Goal: Transaction & Acquisition: Purchase product/service

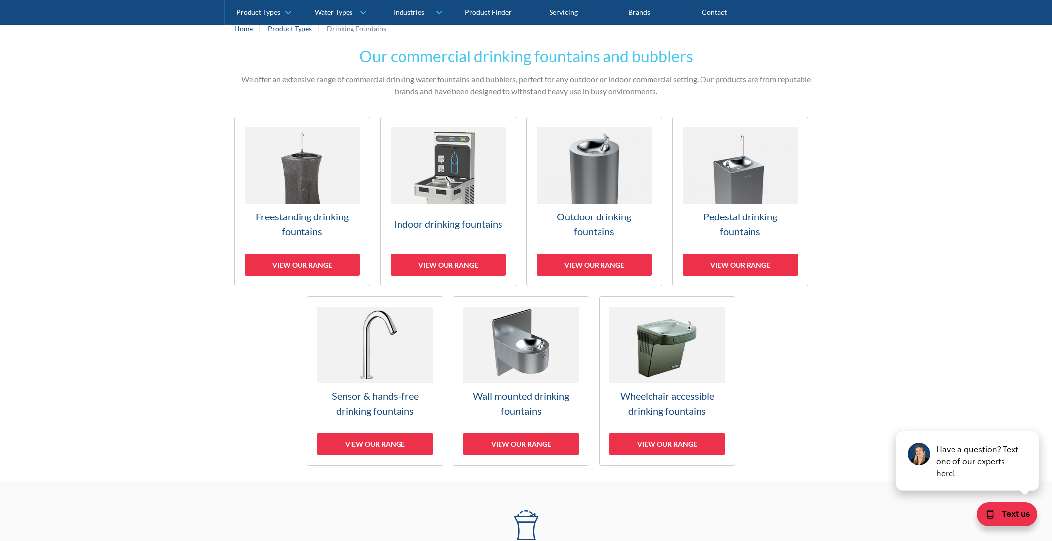
click at [462, 190] on img at bounding box center [448, 165] width 115 height 77
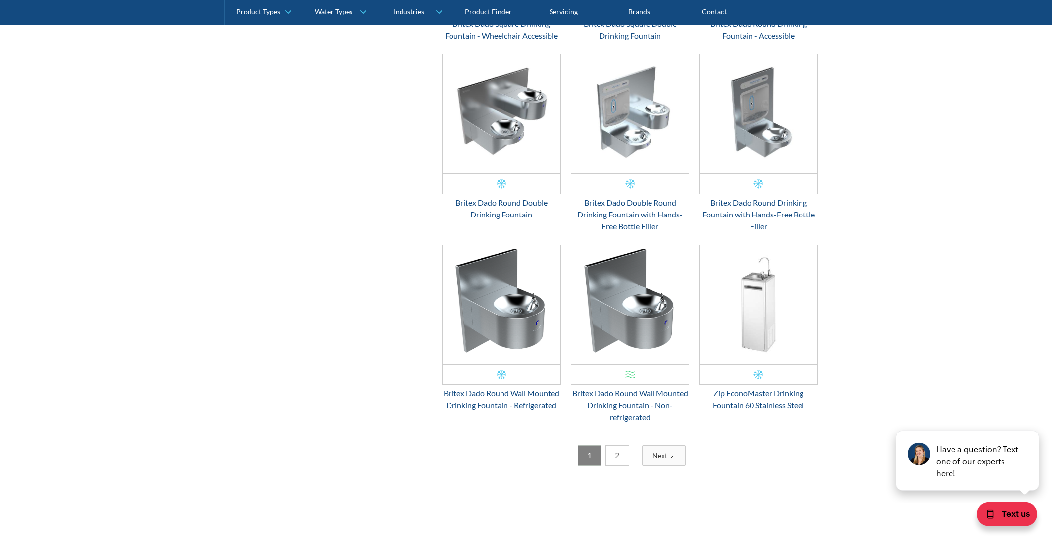
scroll to position [1506, 0]
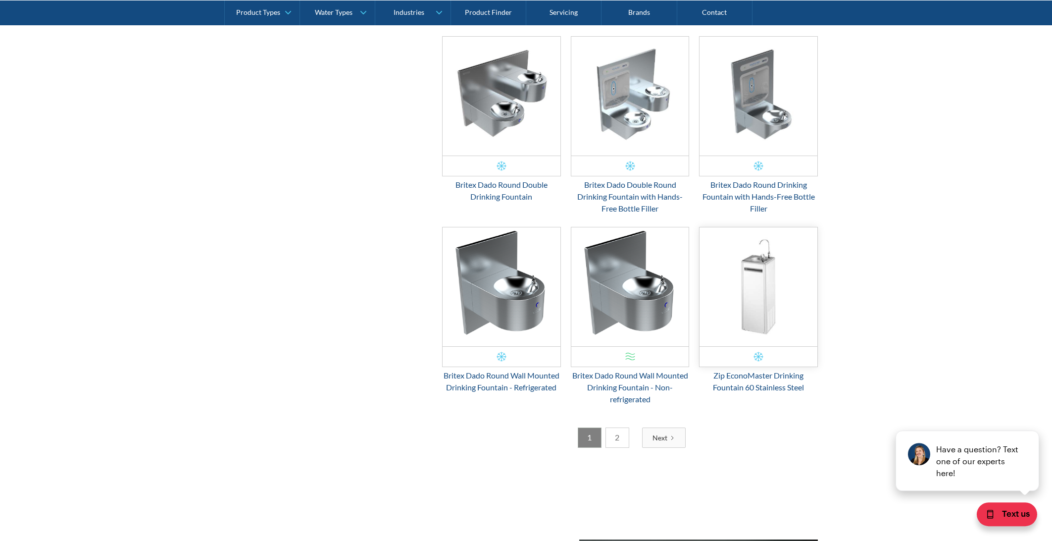
click at [759, 294] on img "Email Form 3" at bounding box center [759, 286] width 118 height 119
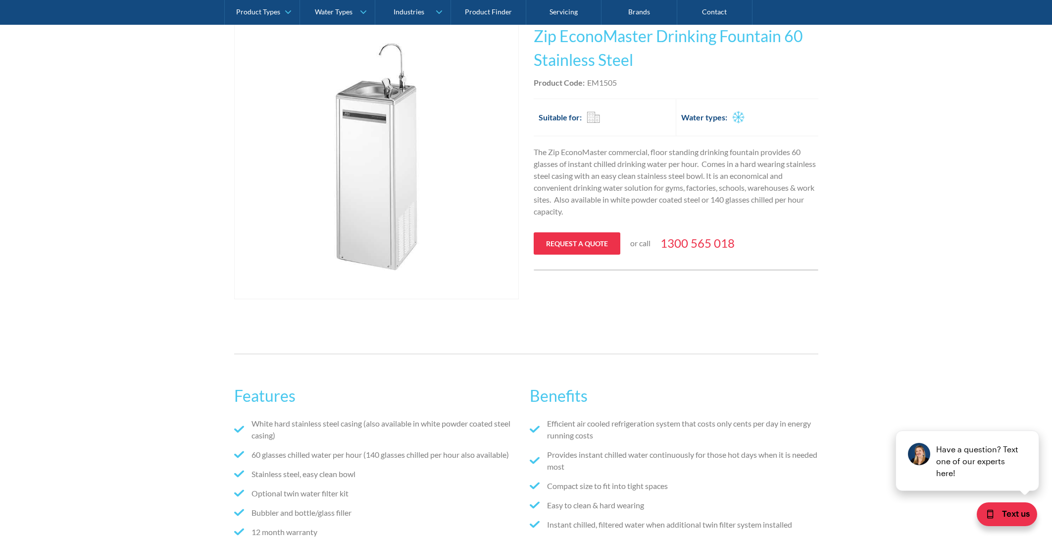
scroll to position [104, 0]
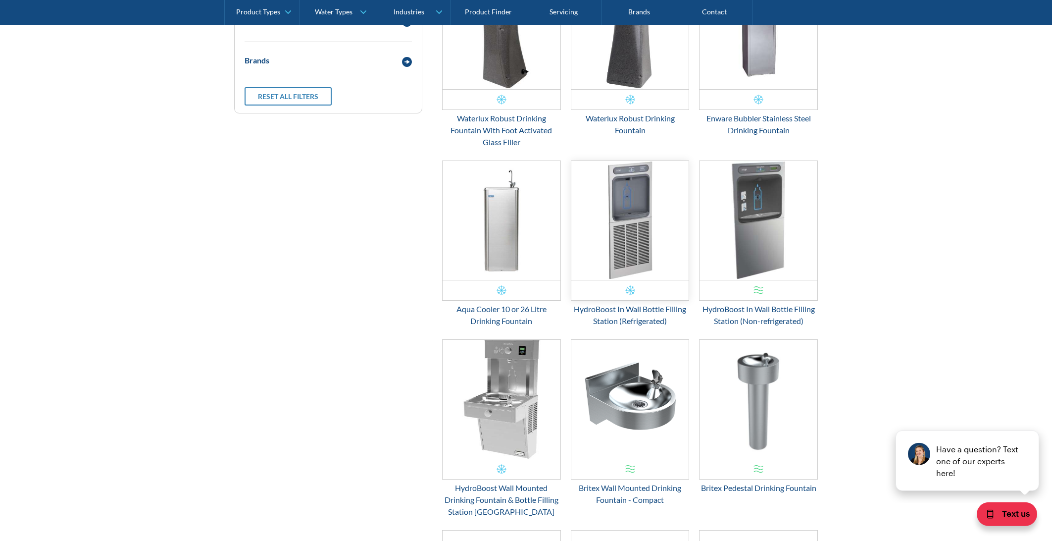
click at [633, 237] on img "Email Form 3" at bounding box center [630, 220] width 118 height 119
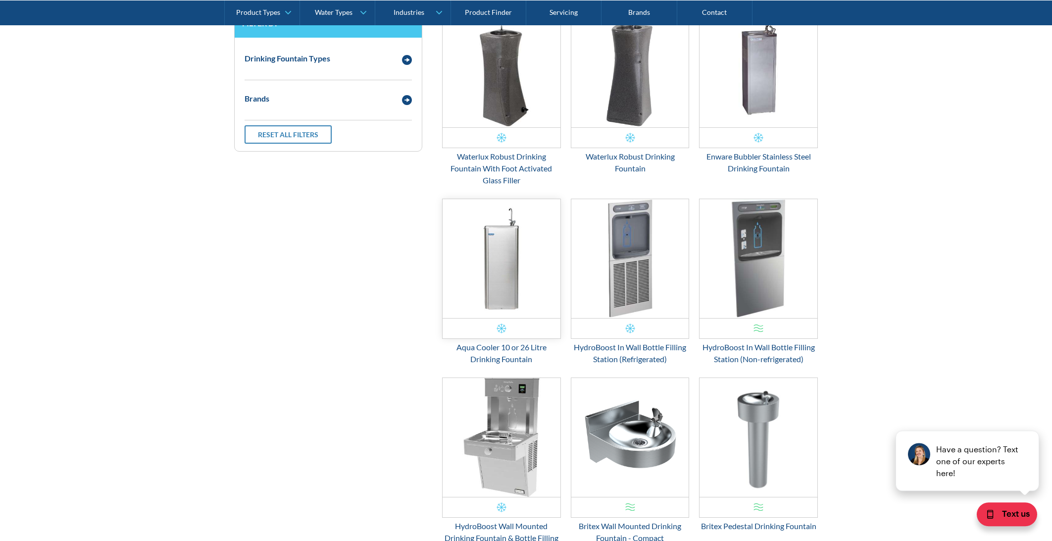
scroll to position [417, 0]
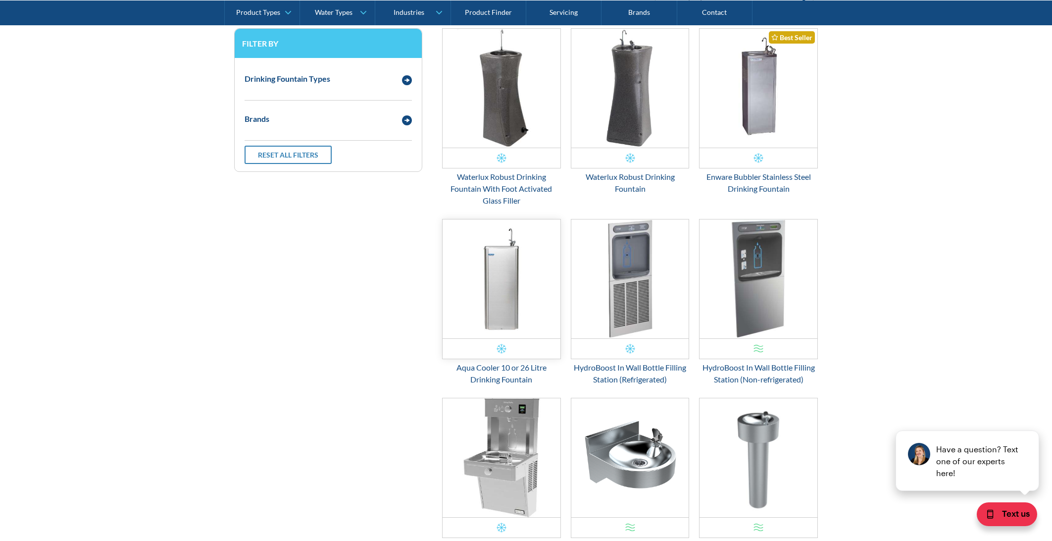
click at [501, 309] on img "Email Form 3" at bounding box center [502, 278] width 118 height 119
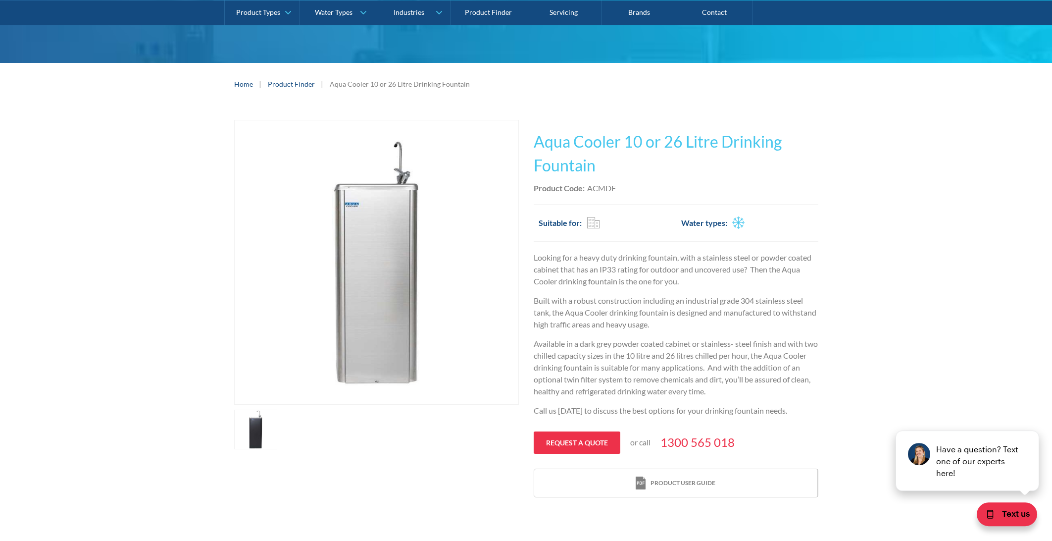
scroll to position [104, 0]
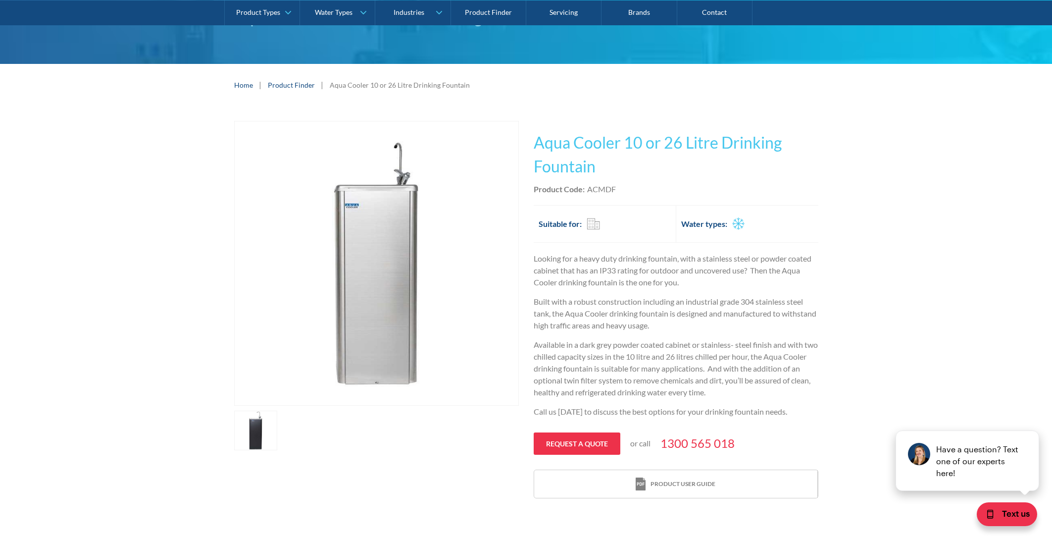
click at [404, 235] on img "open lightbox" at bounding box center [377, 263] width 284 height 284
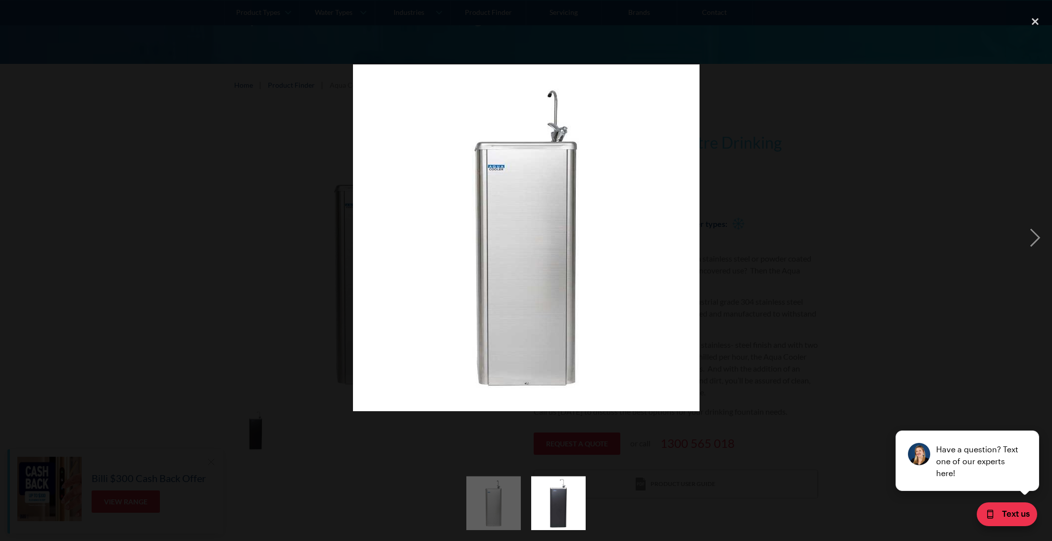
click at [561, 491] on img "show item 2 of 2" at bounding box center [558, 503] width 54 height 54
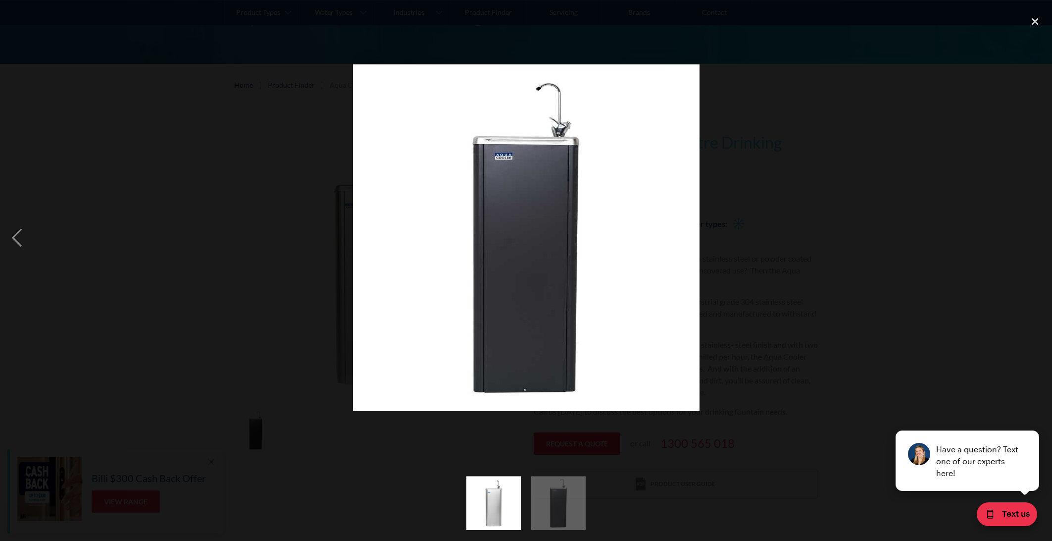
click at [501, 193] on img at bounding box center [526, 237] width 347 height 347
click at [1033, 26] on div "close lightbox" at bounding box center [1036, 22] width 34 height 22
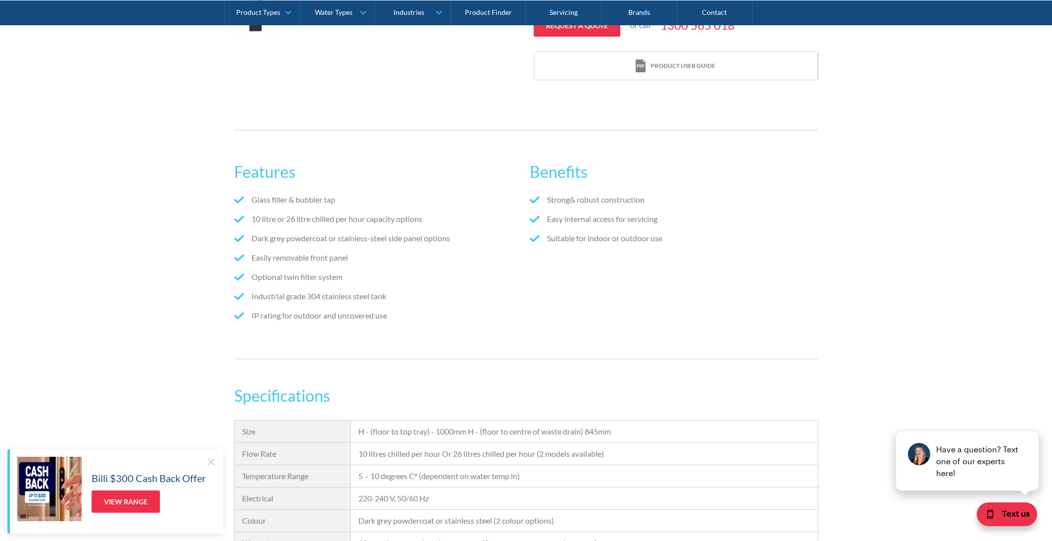
scroll to position [835, 0]
